Goal: Task Accomplishment & Management: Use online tool/utility

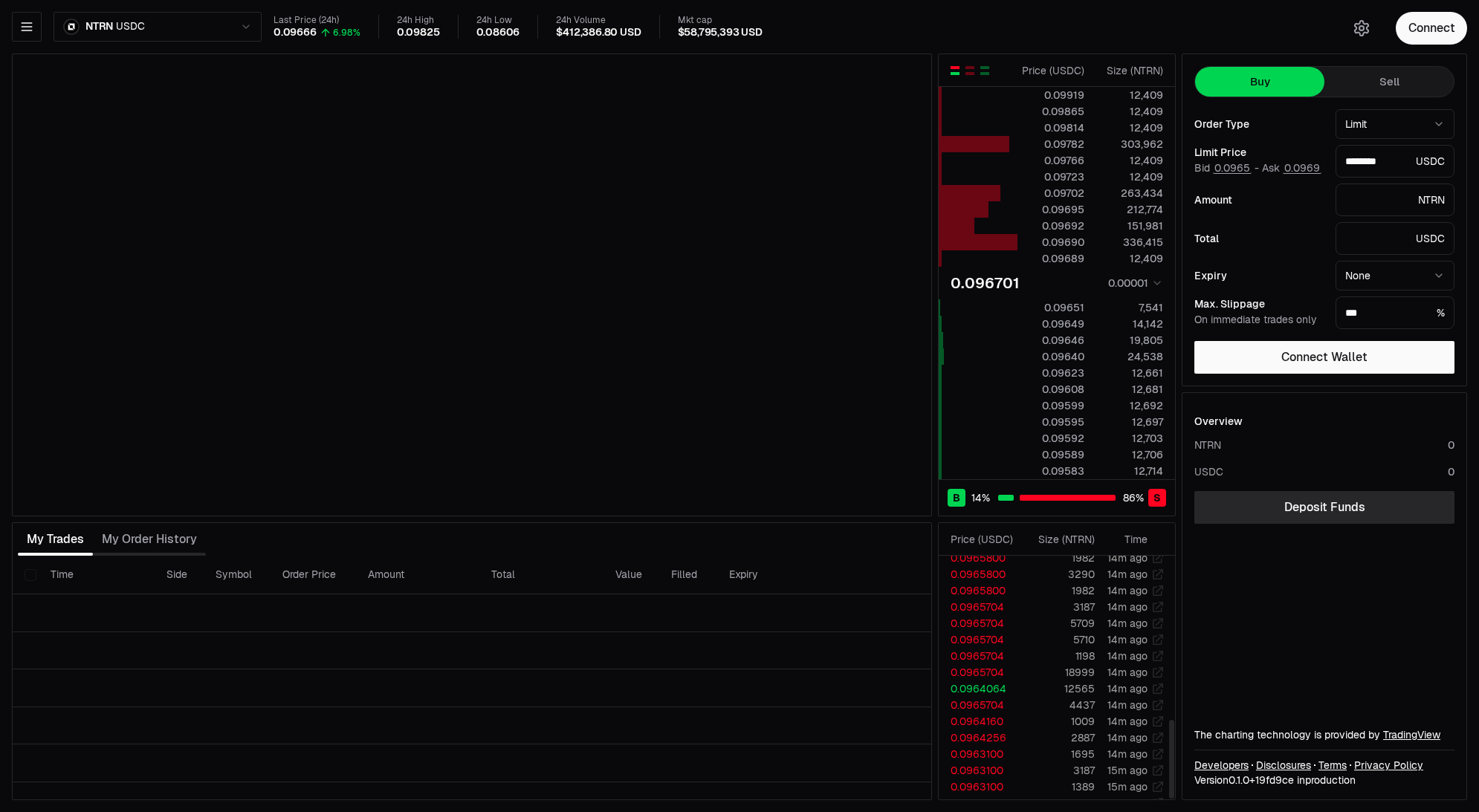
scroll to position [573, 0]
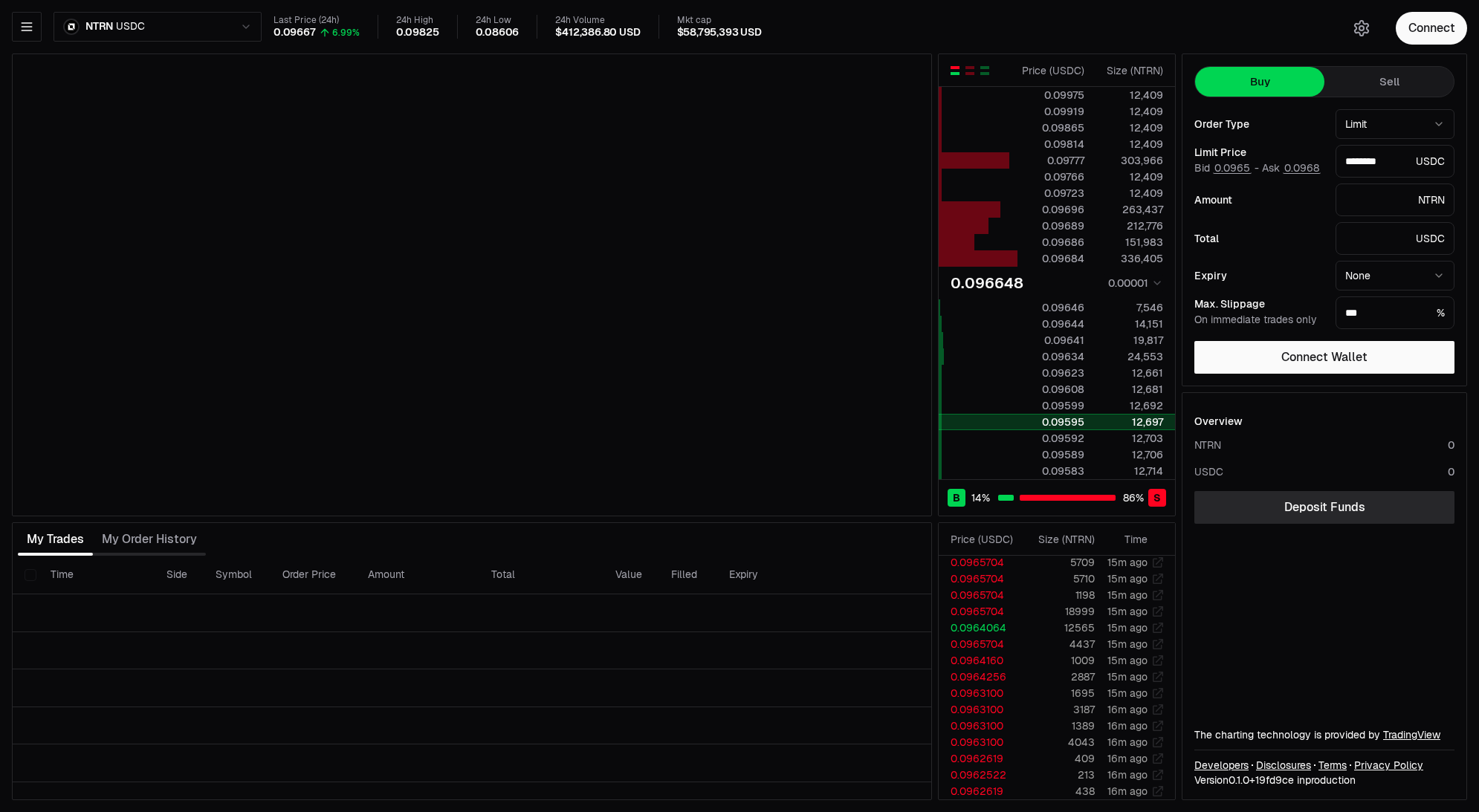
type input "********"
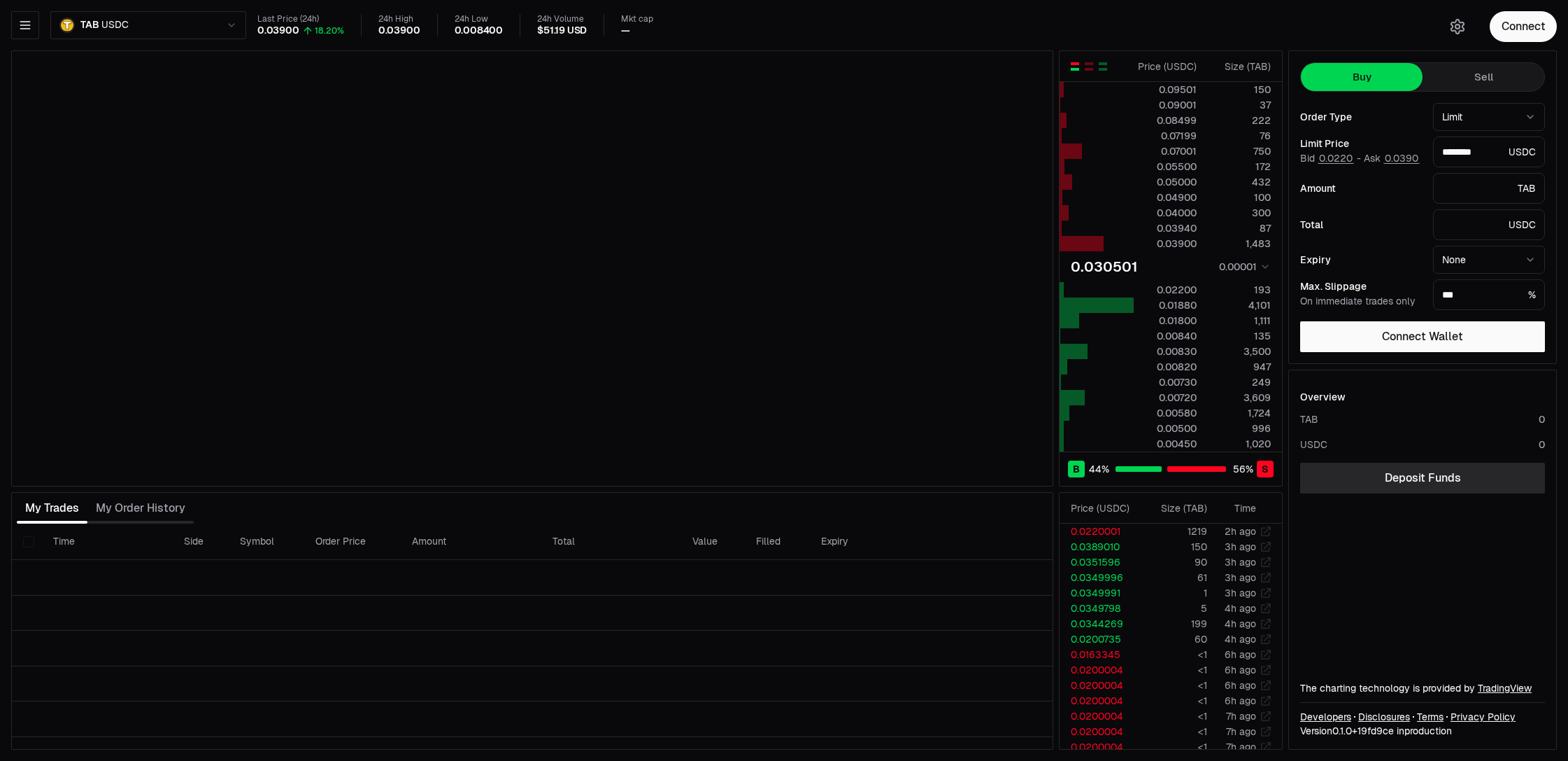
click at [196, 26] on html "Neutron Balance Earn Bridge Orderbook Stake Ecosystem Governance Documentation …" at bounding box center [784, 380] width 1568 height 761
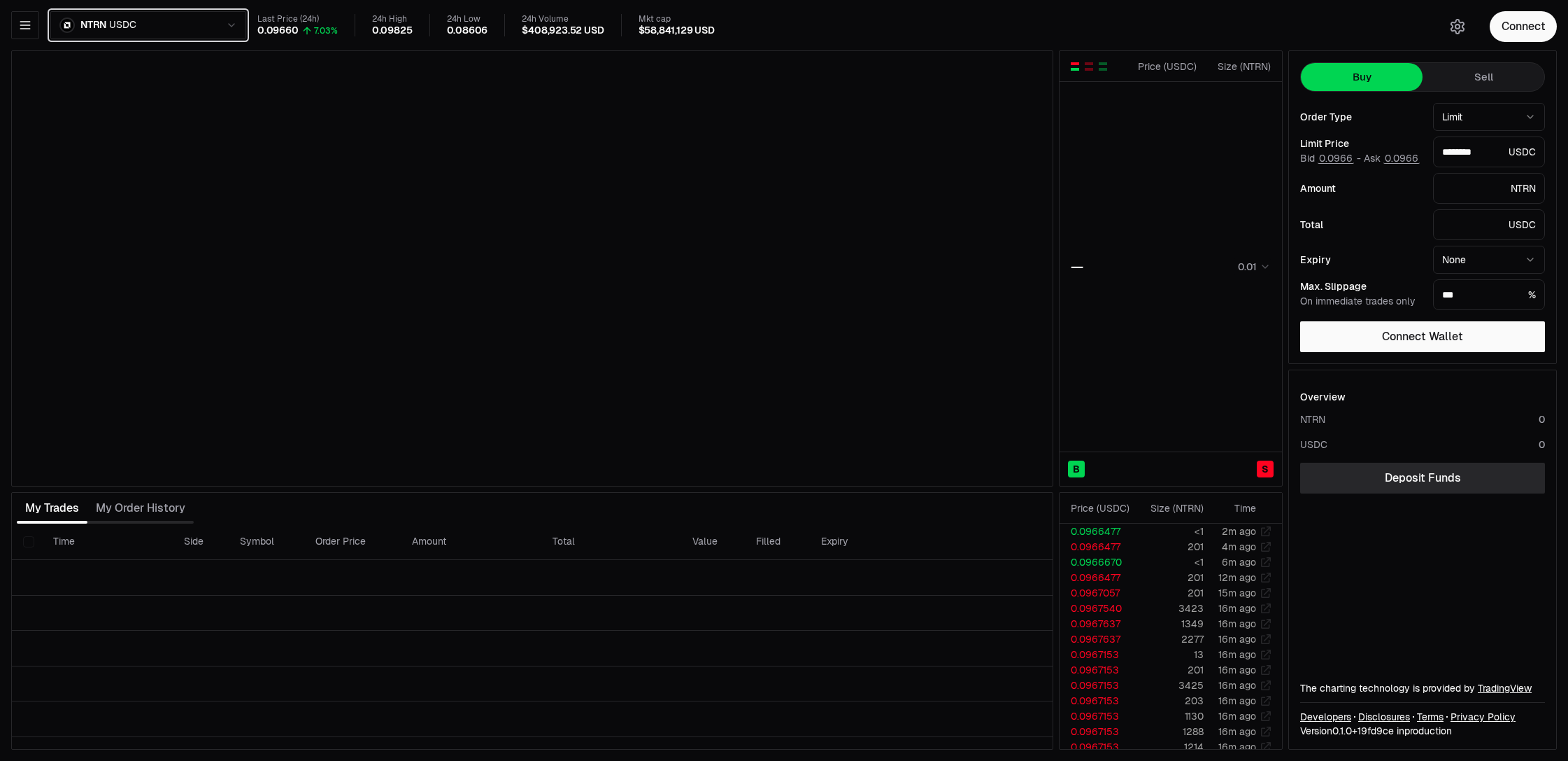
type input "********"
